Goal: Information Seeking & Learning: Understand process/instructions

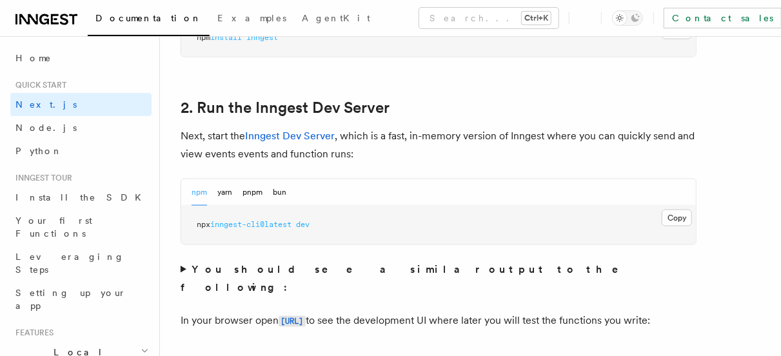
scroll to position [881, 0]
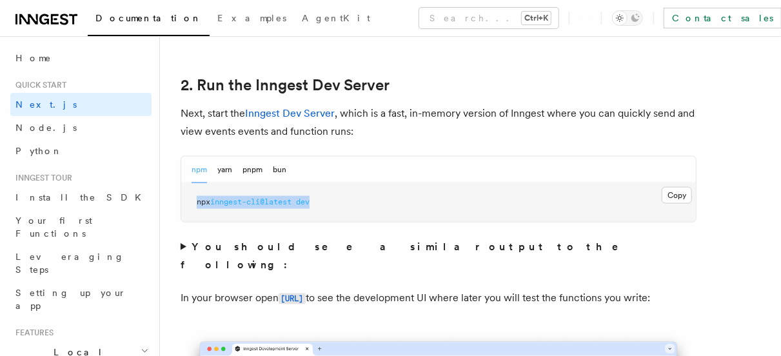
drag, startPoint x: 193, startPoint y: 206, endPoint x: 362, endPoint y: 197, distance: 169.2
click at [362, 197] on pre "npx inngest-cli@latest dev" at bounding box center [438, 202] width 514 height 39
copy span "npx inngest-cli@latest dev"
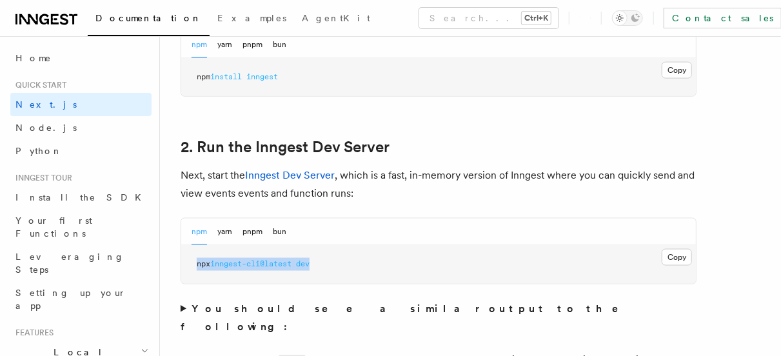
scroll to position [694, 0]
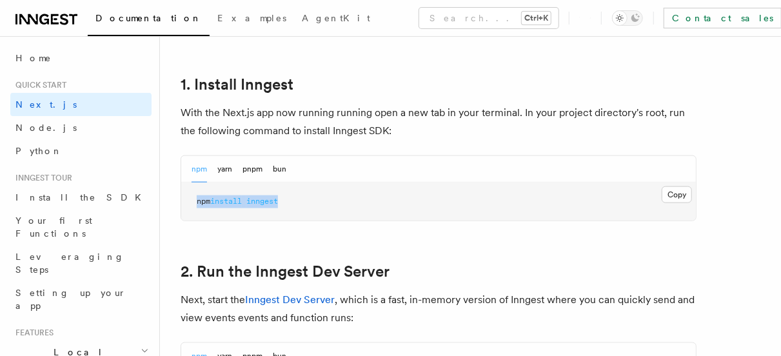
drag, startPoint x: 296, startPoint y: 208, endPoint x: 185, endPoint y: 208, distance: 110.9
click at [185, 208] on pre "npm install inngest" at bounding box center [438, 201] width 514 height 39
copy span "npm install inngest"
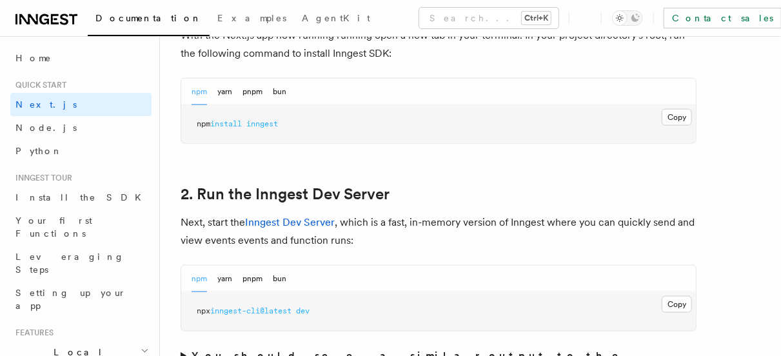
scroll to position [798, 0]
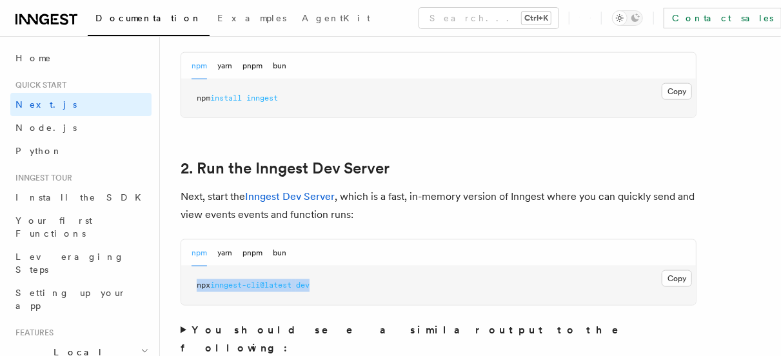
drag, startPoint x: 197, startPoint y: 282, endPoint x: 320, endPoint y: 275, distance: 124.0
click at [320, 275] on pre "npx inngest-cli@latest dev" at bounding box center [438, 285] width 514 height 39
copy span "npx inngest-cli@latest dev"
click at [338, 275] on pre "npx inngest-cli@latest dev" at bounding box center [438, 285] width 514 height 39
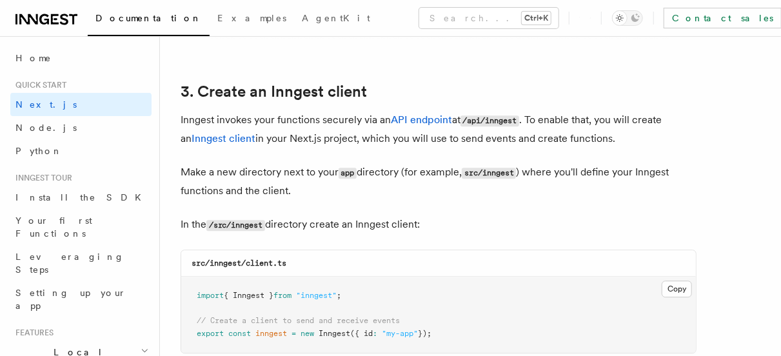
scroll to position [1494, 0]
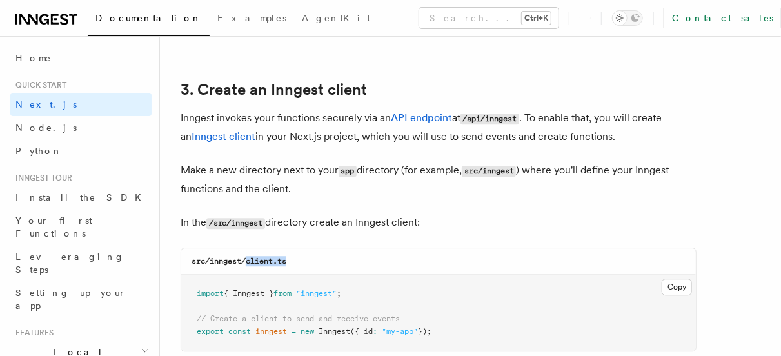
drag, startPoint x: 306, startPoint y: 264, endPoint x: 245, endPoint y: 260, distance: 61.3
click at [245, 260] on div "src/inngest/client.ts" at bounding box center [438, 261] width 514 height 26
copy code "client.ts"
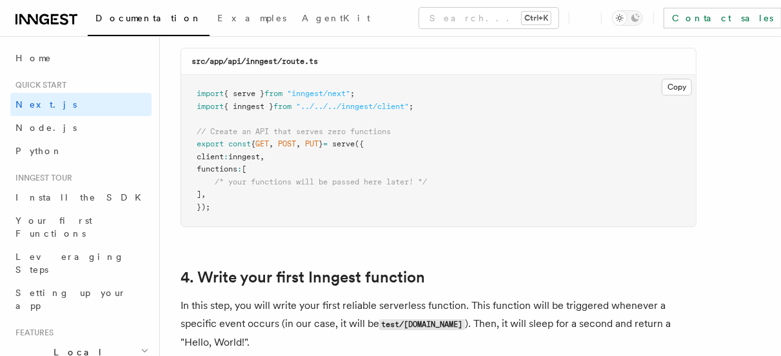
scroll to position [1911, 0]
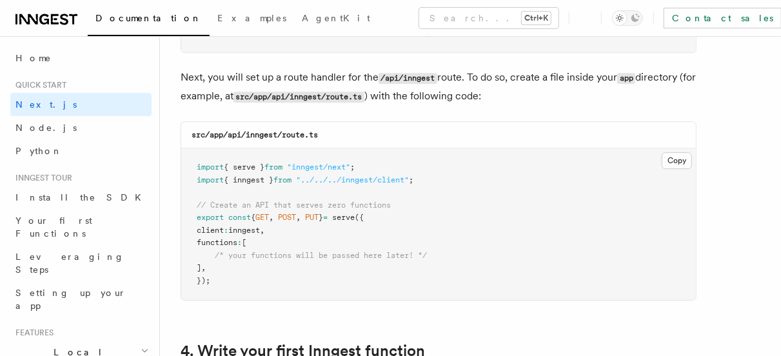
scroll to position [1804, 0]
